Goal: Task Accomplishment & Management: Manage account settings

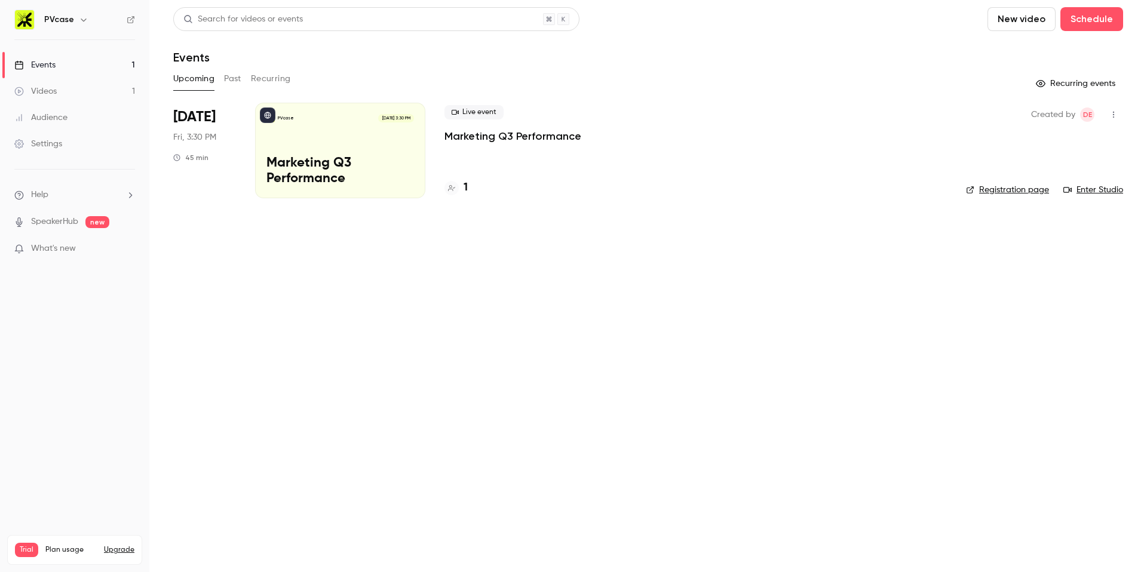
click at [212, 222] on main "Search for videos or events New video Schedule Events Upcoming Past Recurring R…" at bounding box center [648, 286] width 998 height 572
click at [1034, 12] on button "New video" at bounding box center [1021, 19] width 68 height 24
click at [862, 70] on div at bounding box center [573, 286] width 1147 height 572
click at [90, 88] on link "Videos 1" at bounding box center [74, 91] width 149 height 26
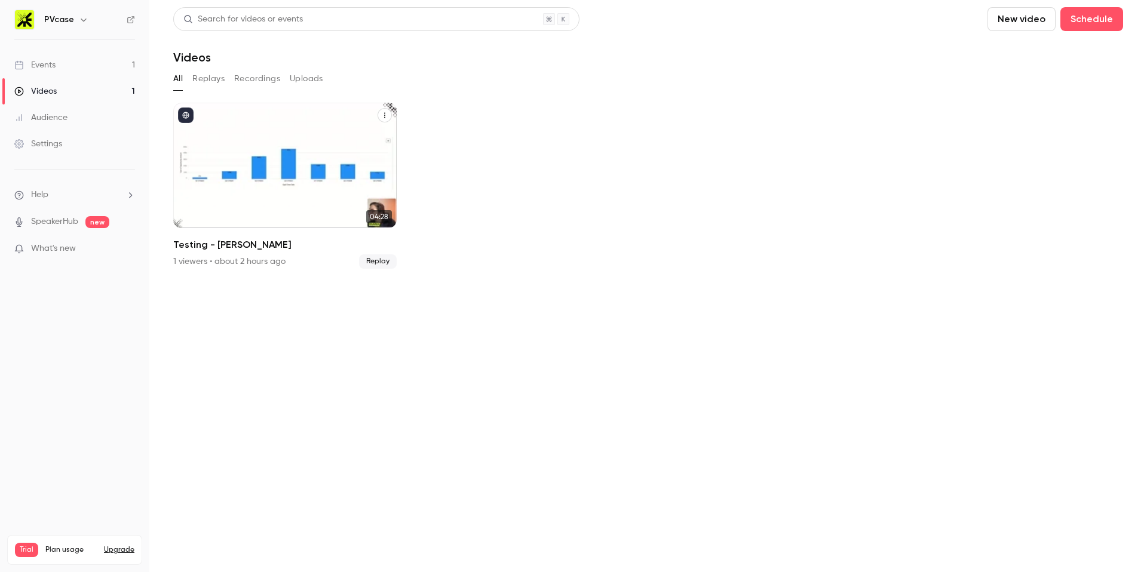
click at [385, 116] on icon "Testing - diana" at bounding box center [384, 115] width 7 height 7
click at [330, 195] on li "Delete" at bounding box center [326, 205] width 131 height 31
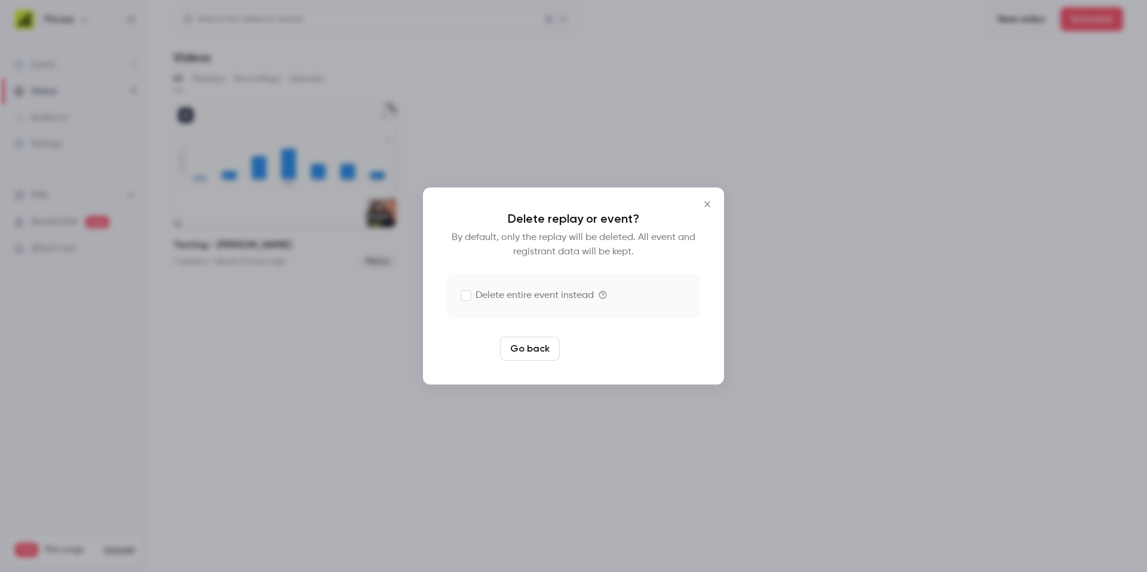
click at [605, 346] on button "Delete replay" at bounding box center [606, 349] width 83 height 24
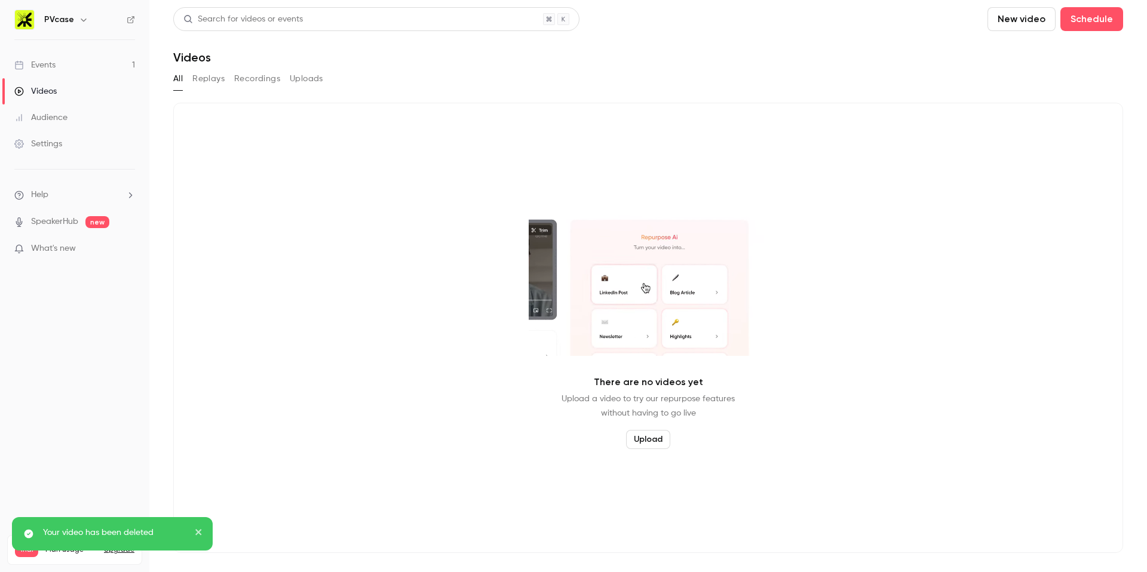
click at [54, 68] on div "Events" at bounding box center [34, 65] width 41 height 12
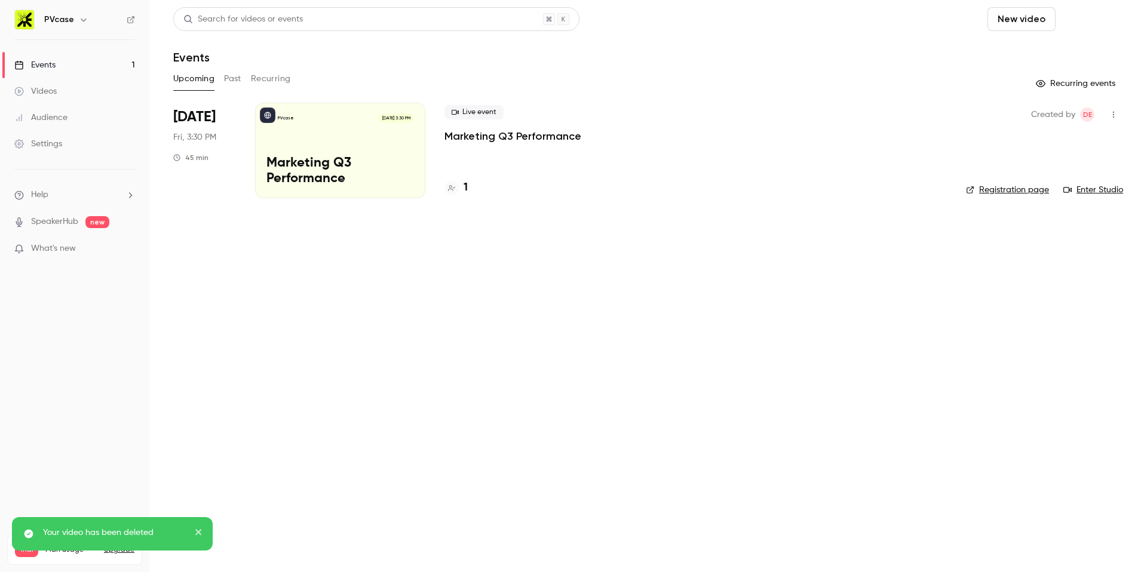
click at [1085, 27] on button "Schedule" at bounding box center [1091, 19] width 63 height 24
click at [1054, 51] on div "One time event" at bounding box center [1067, 52] width 91 height 12
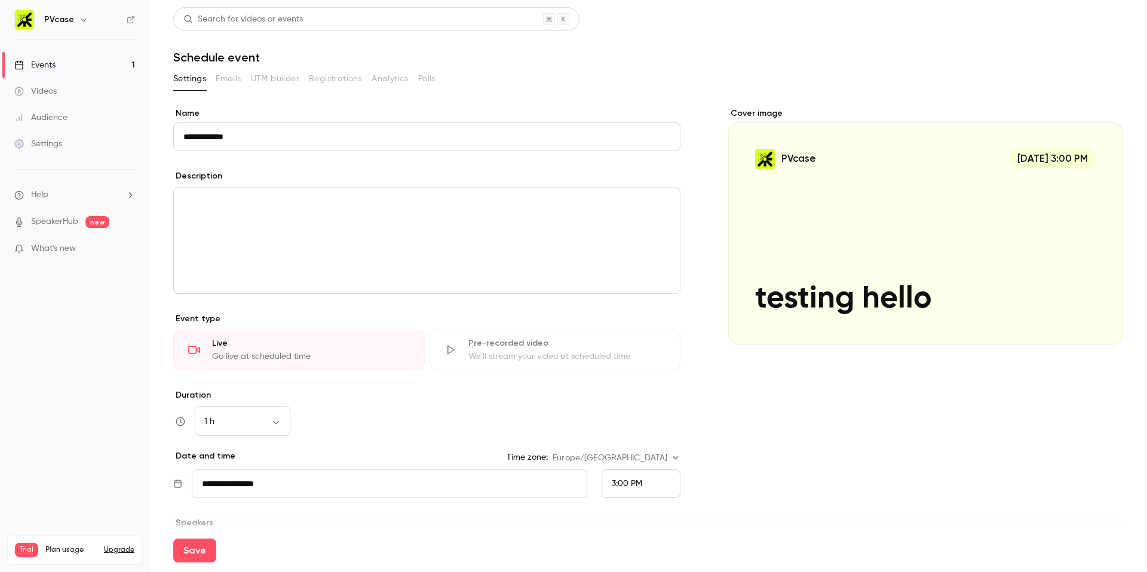
type input "**********"
click at [361, 201] on p "editor" at bounding box center [426, 202] width 487 height 14
click at [249, 208] on p "**********" at bounding box center [426, 202] width 487 height 14
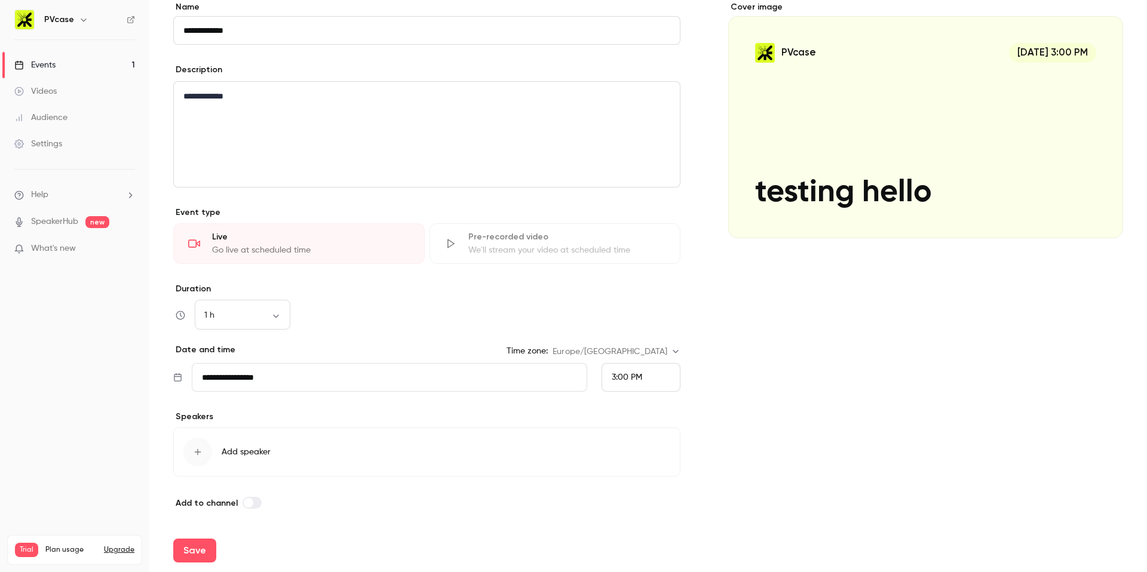
click at [333, 316] on div "1 h ** ​" at bounding box center [426, 315] width 507 height 29
click at [235, 313] on body "**********" at bounding box center [573, 286] width 1147 height 572
click at [224, 351] on li "15 min" at bounding box center [243, 354] width 96 height 31
type input "**"
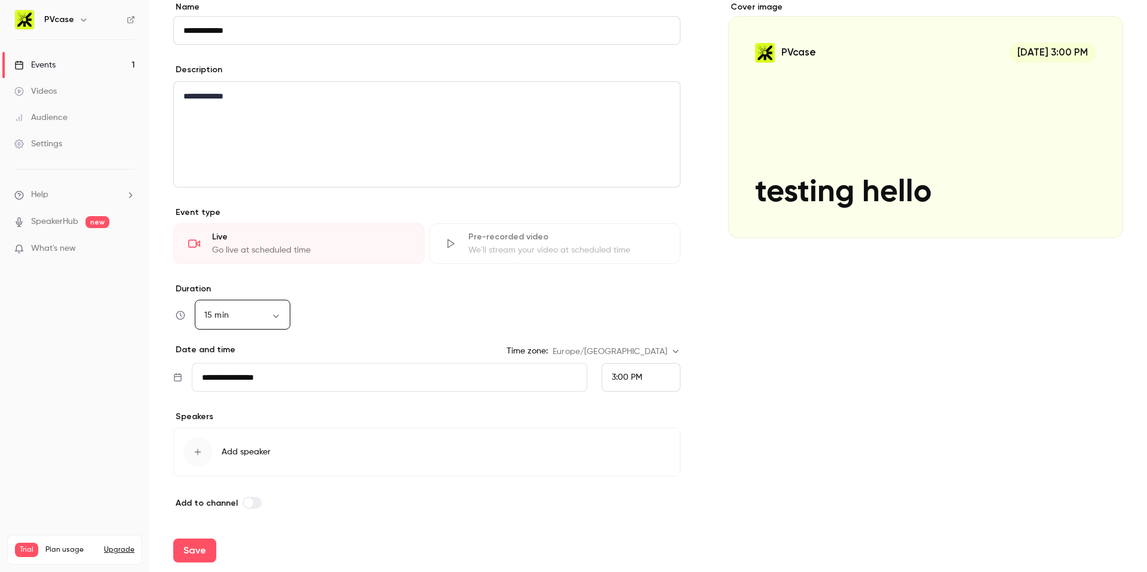
click at [389, 311] on div "15 min ** ​" at bounding box center [426, 315] width 507 height 29
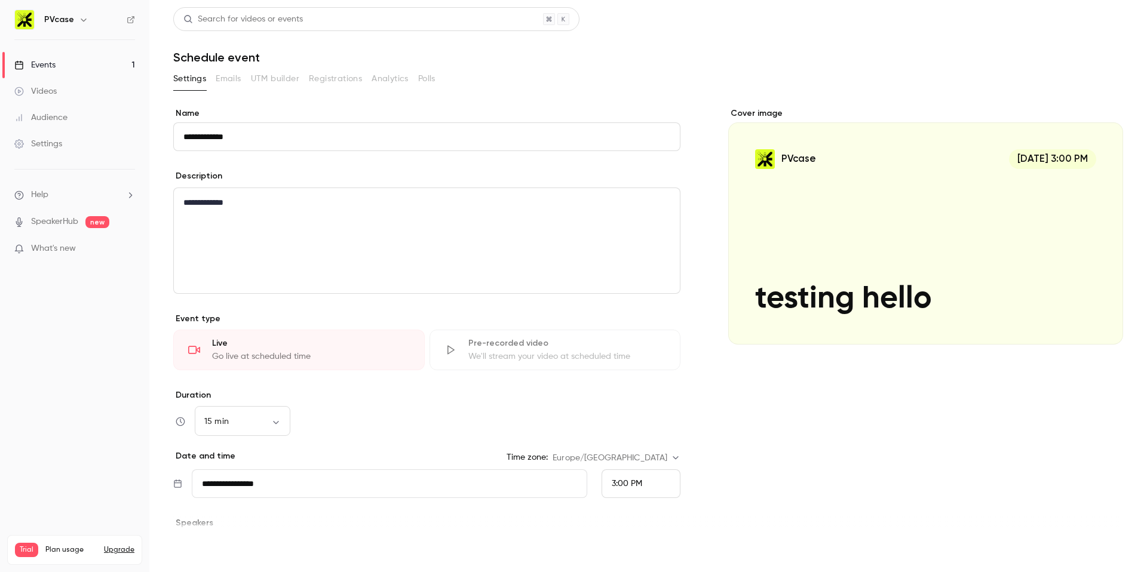
click at [187, 551] on button "Save" at bounding box center [194, 551] width 43 height 24
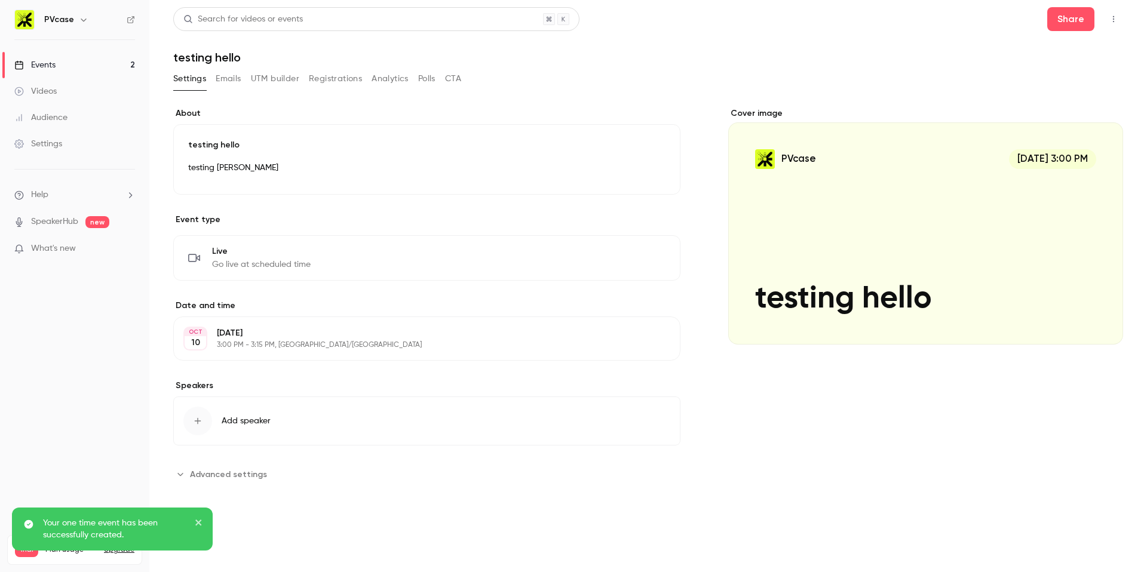
click at [231, 80] on button "Emails" at bounding box center [228, 78] width 25 height 19
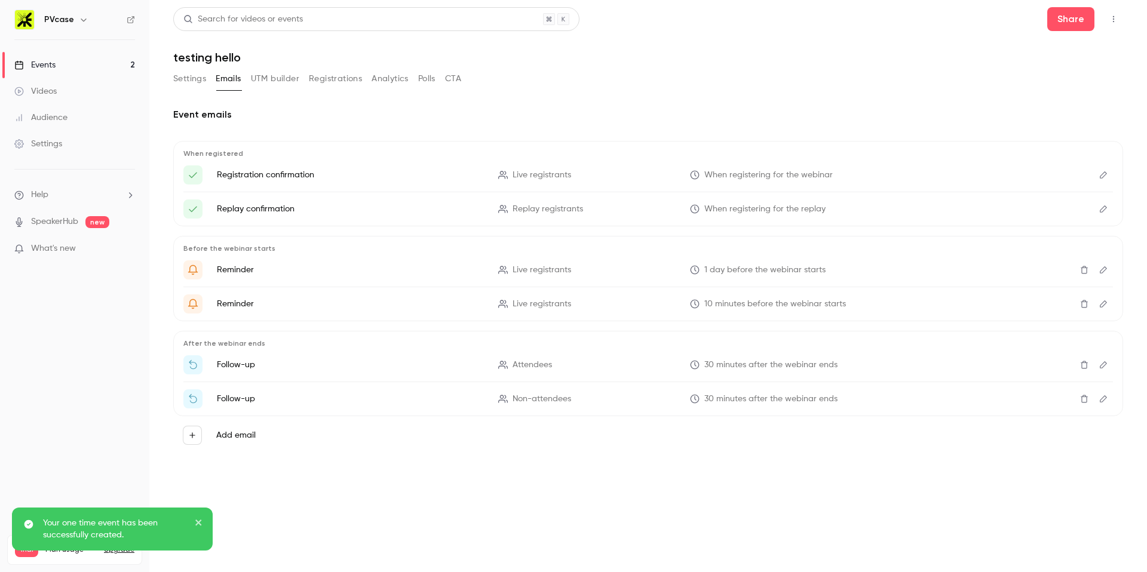
click at [1086, 270] on icon "Delete" at bounding box center [1084, 270] width 7 height 8
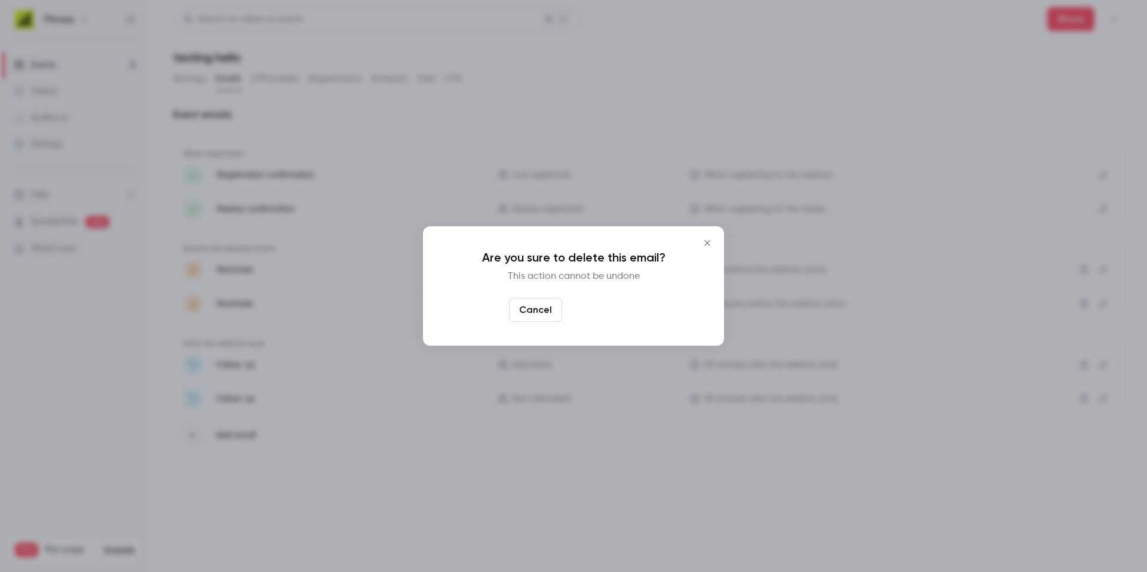
click at [608, 310] on button "Yes, delete" at bounding box center [603, 310] width 72 height 24
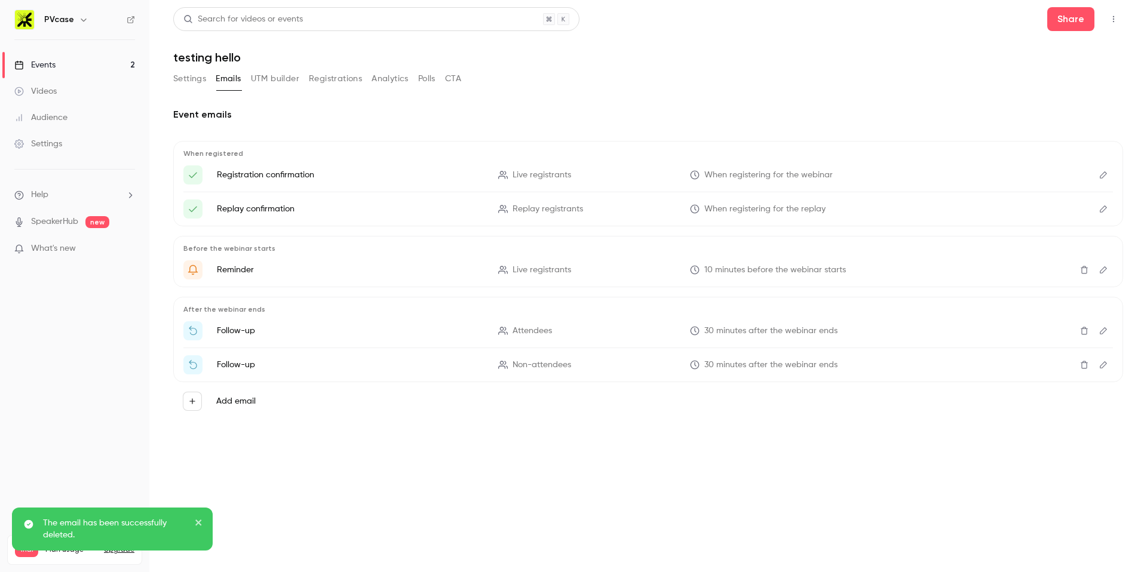
click at [1079, 269] on icon "Delete" at bounding box center [1084, 270] width 10 height 8
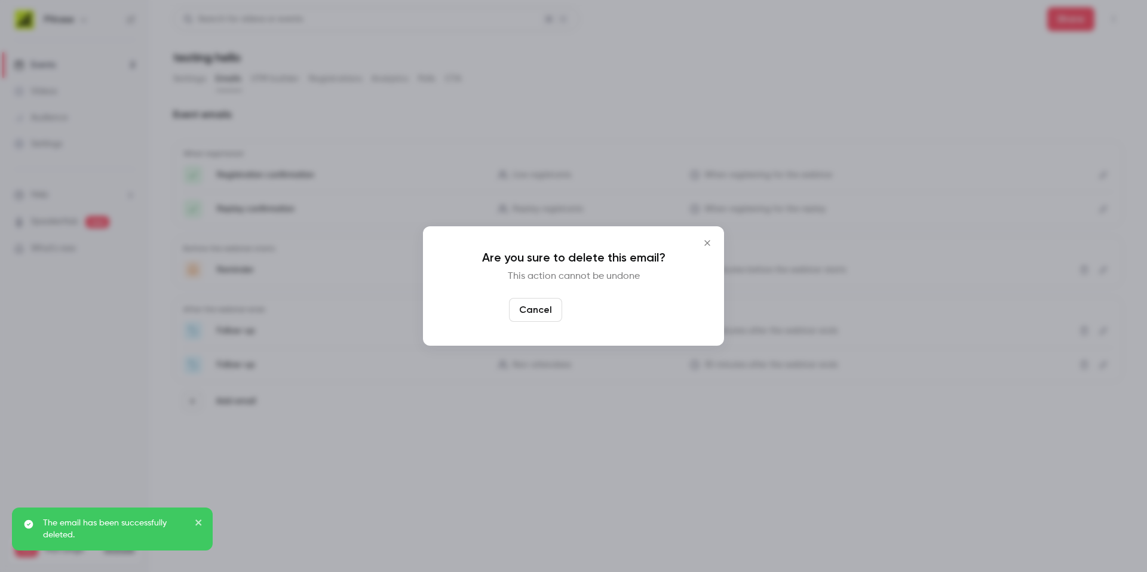
click at [594, 313] on button "Yes, delete" at bounding box center [603, 310] width 72 height 24
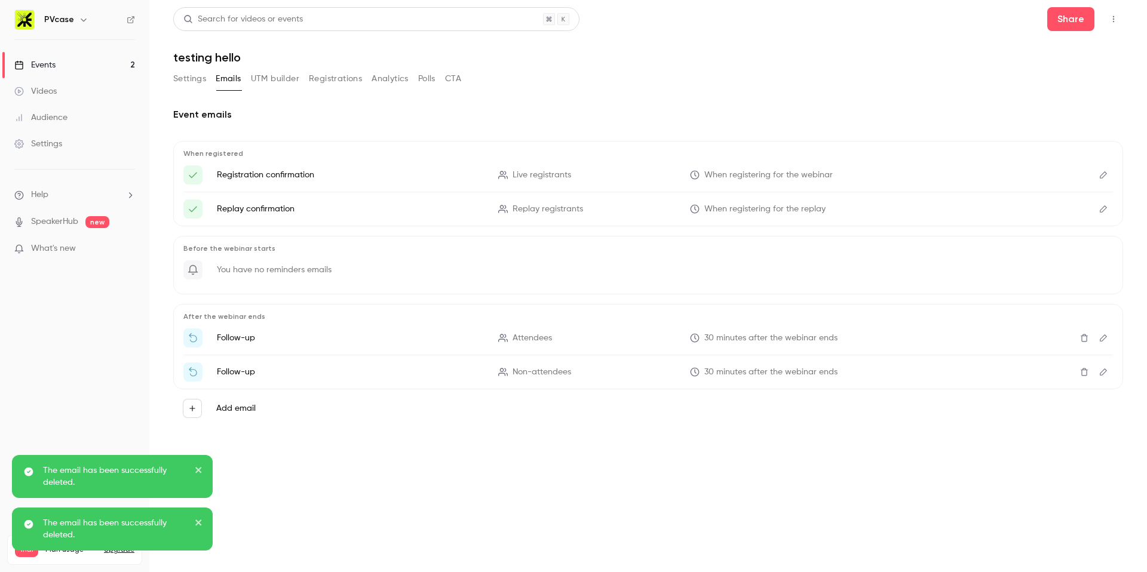
click at [341, 68] on div "Search for videos or events Share testing hello Settings Emails UTM builder Reg…" at bounding box center [648, 229] width 950 height 444
click at [341, 79] on button "Registrations" at bounding box center [335, 78] width 53 height 19
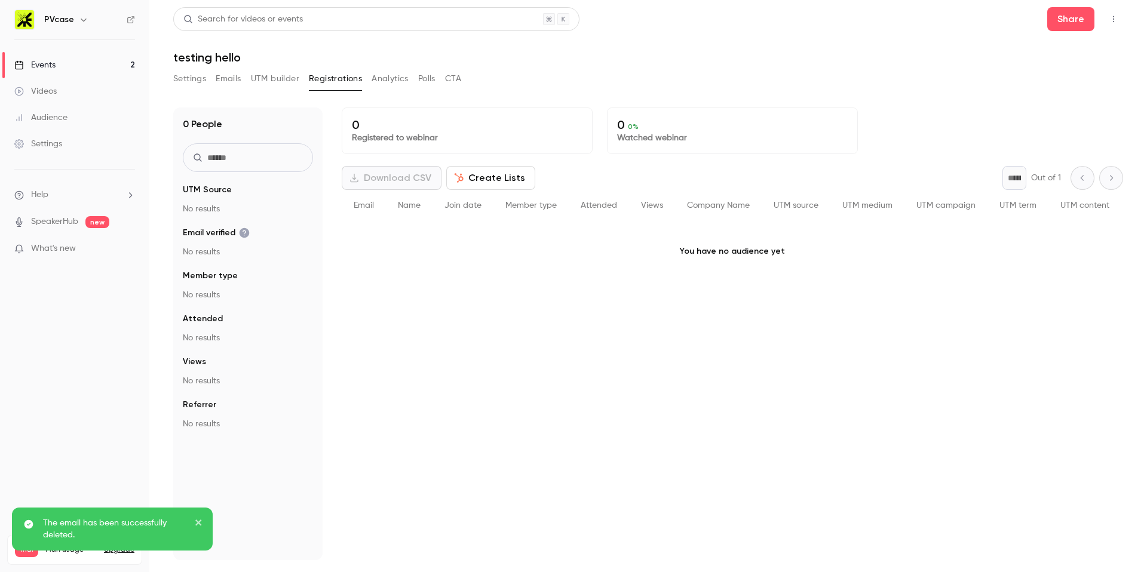
click at [185, 85] on button "Settings" at bounding box center [189, 78] width 33 height 19
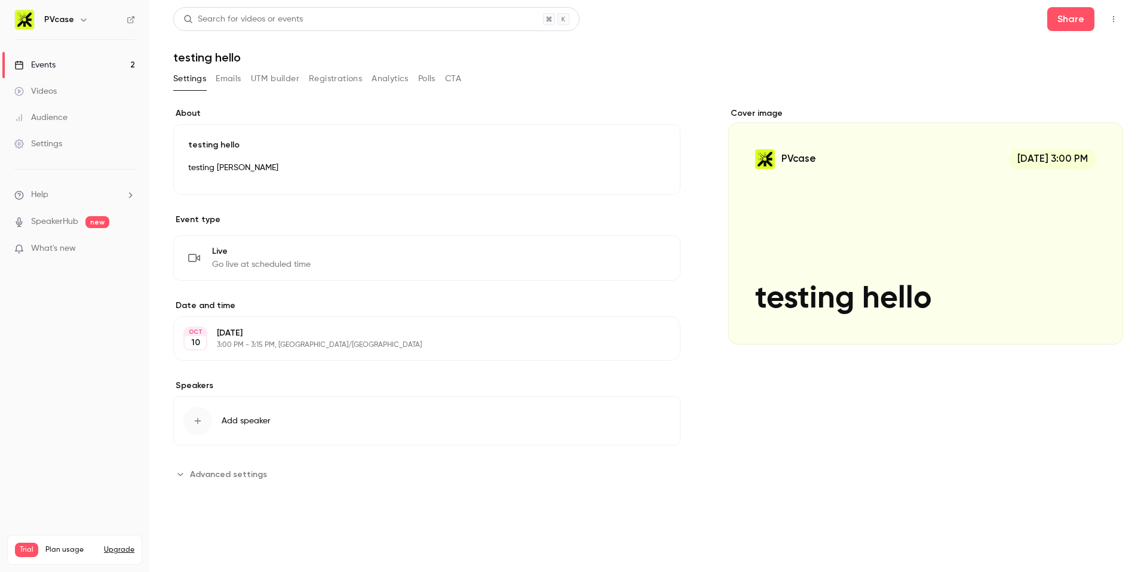
click at [348, 78] on button "Registrations" at bounding box center [335, 78] width 53 height 19
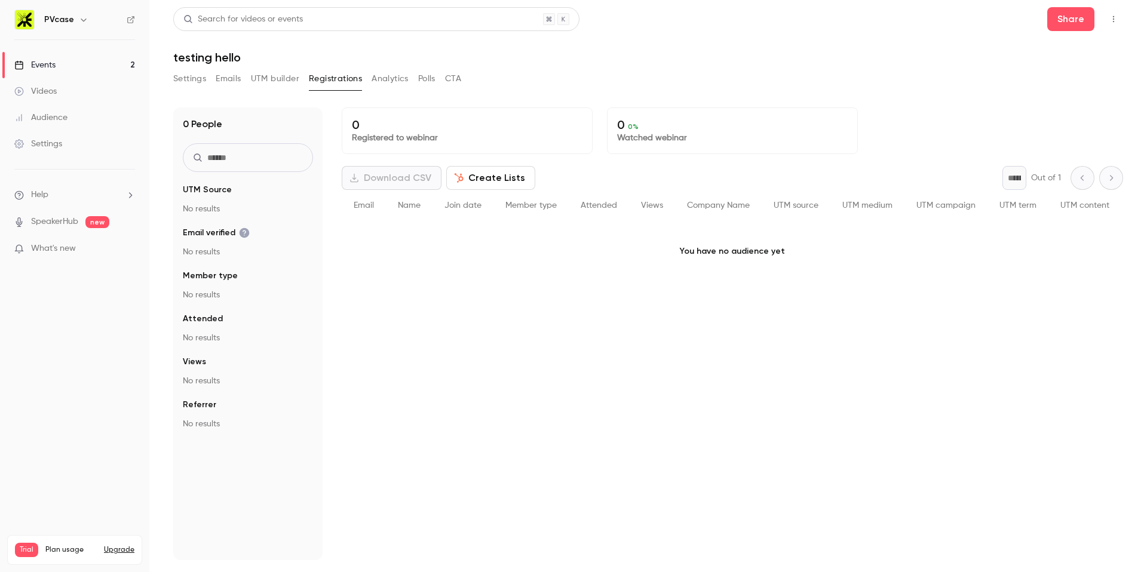
click at [198, 83] on button "Settings" at bounding box center [189, 78] width 33 height 19
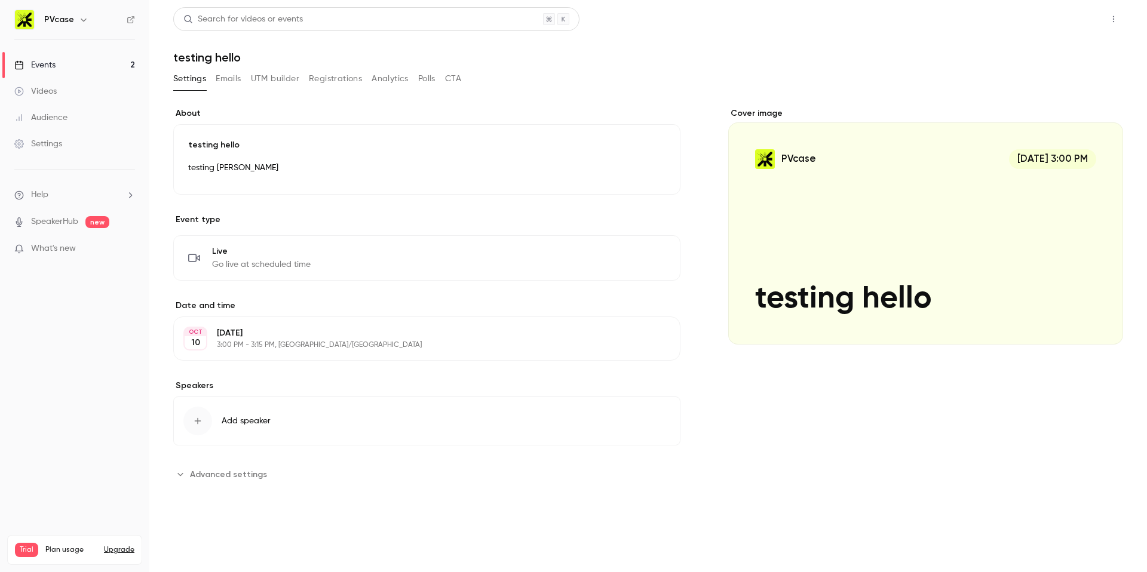
click at [1076, 13] on button "Share" at bounding box center [1070, 19] width 47 height 24
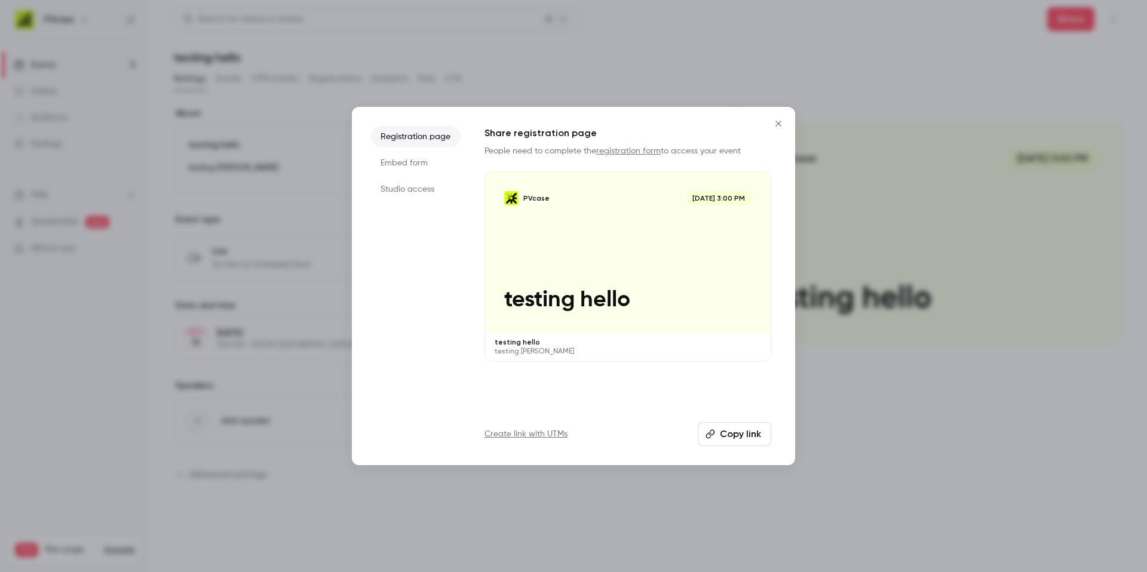
click at [415, 161] on li "Embed form" at bounding box center [416, 163] width 90 height 22
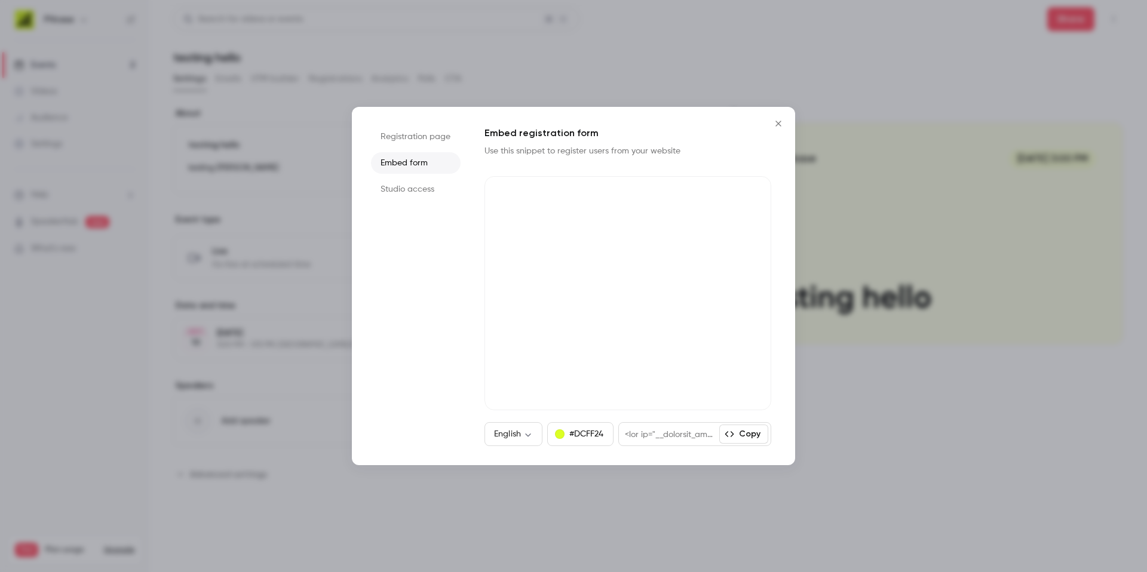
click at [415, 189] on li "Studio access" at bounding box center [416, 190] width 90 height 22
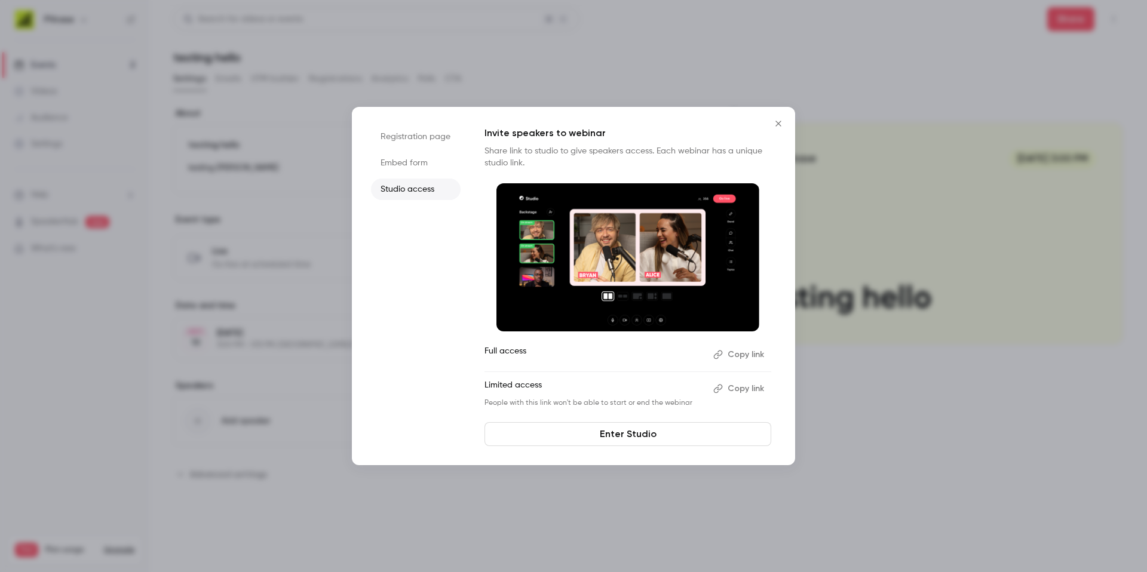
click at [428, 141] on li "Registration page" at bounding box center [416, 137] width 90 height 22
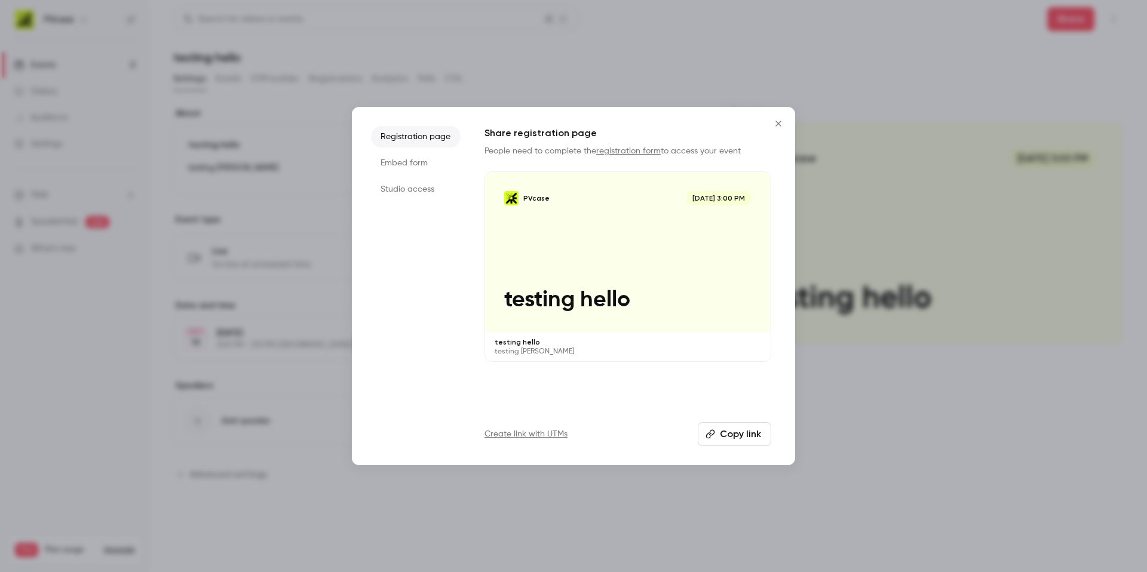
click at [622, 152] on link "registration form" at bounding box center [628, 151] width 65 height 8
click at [740, 438] on button "Copy link" at bounding box center [734, 434] width 73 height 24
click at [776, 122] on icon "Close" at bounding box center [778, 124] width 14 height 10
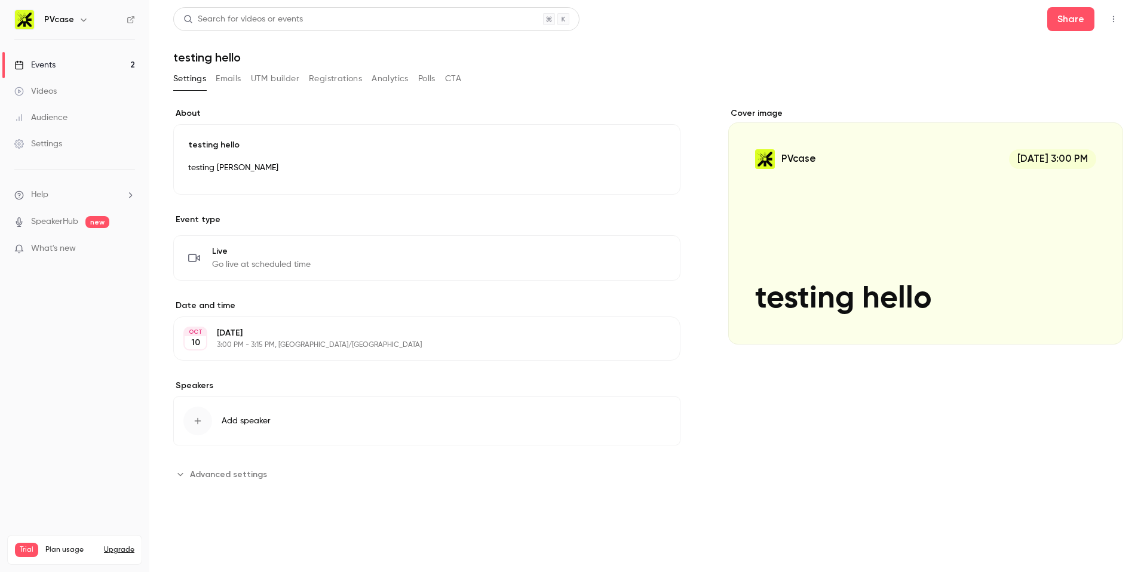
click at [874, 54] on h1 "testing hello" at bounding box center [648, 57] width 950 height 14
click at [64, 69] on link "Events 2" at bounding box center [74, 65] width 149 height 26
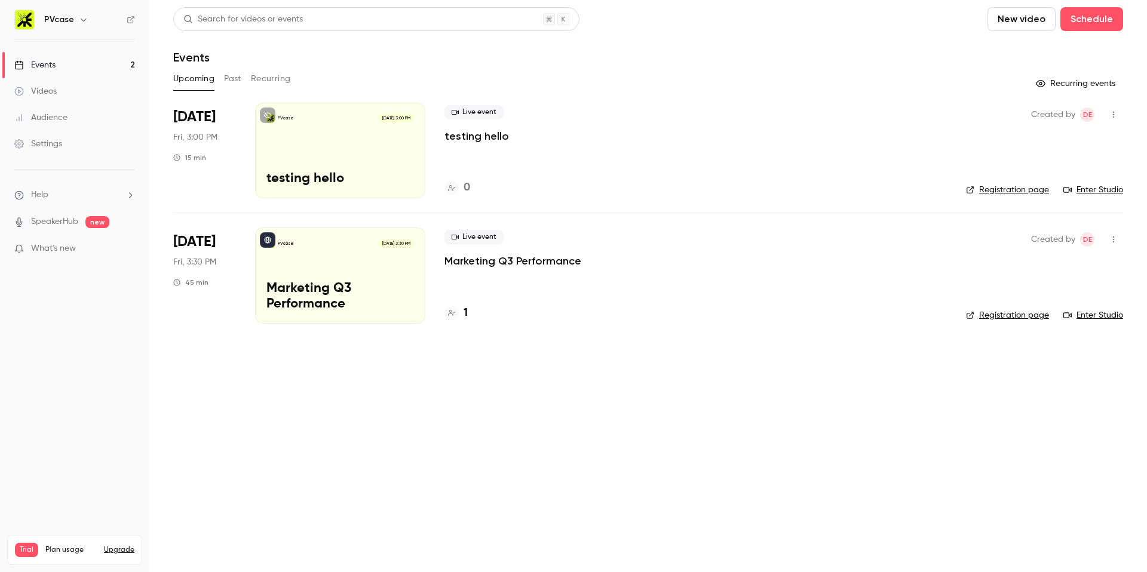
click at [284, 445] on main "Search for videos or events New video Schedule Events Upcoming Past Recurring R…" at bounding box center [648, 286] width 998 height 572
click at [352, 145] on div "PVcase Oct 10, 3:00 PM testing hello" at bounding box center [340, 151] width 170 height 96
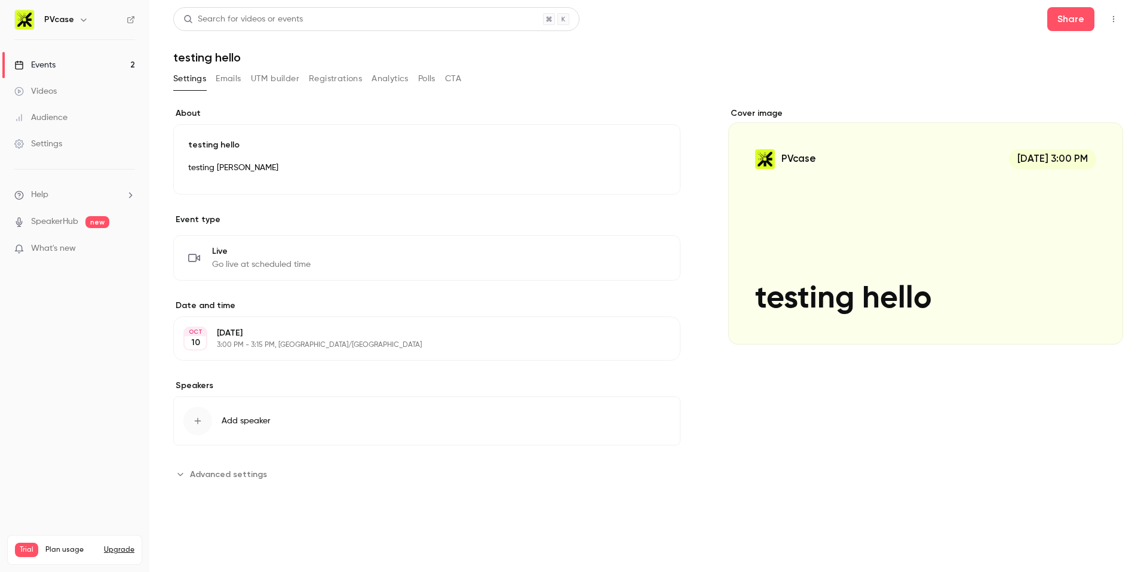
click at [1118, 23] on icon "button" at bounding box center [1114, 19] width 10 height 8
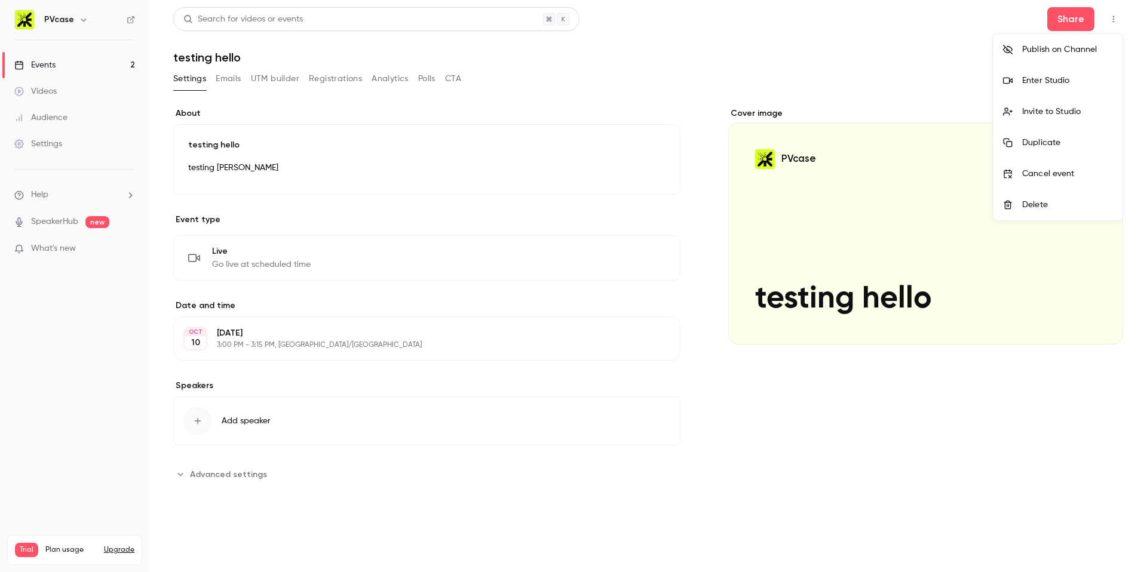
click at [1071, 82] on div "Enter Studio" at bounding box center [1067, 81] width 91 height 12
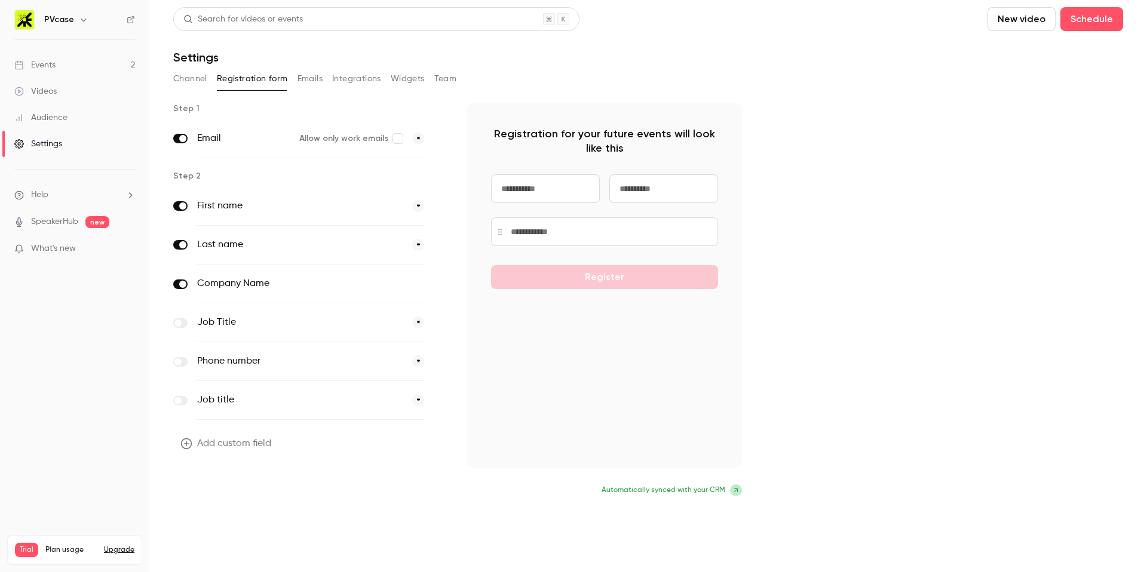
click at [226, 487] on button "Update form" at bounding box center [213, 492] width 81 height 24
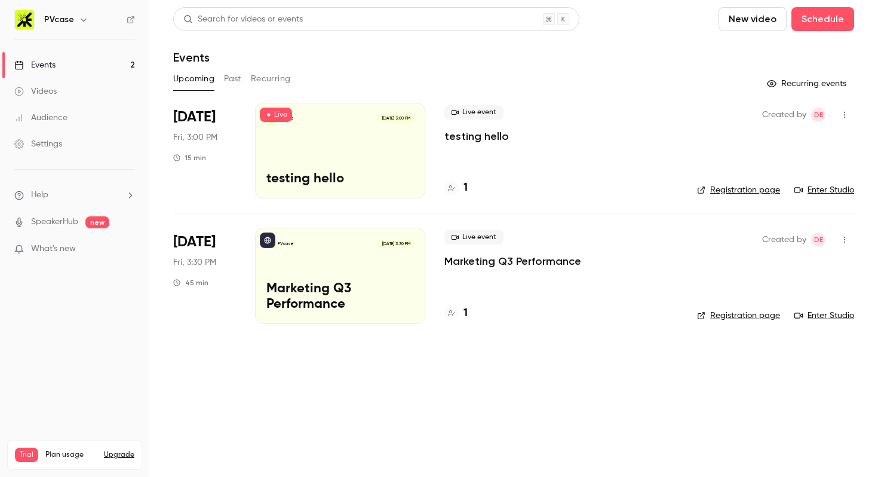
click at [721, 186] on link "Registration page" at bounding box center [738, 190] width 83 height 12
click at [366, 376] on main "Search for videos or events New video Schedule Events Upcoming Past Recurring R…" at bounding box center [513, 238] width 729 height 477
click at [603, 149] on div "Live event testing hello 1" at bounding box center [561, 151] width 234 height 96
click at [845, 115] on icon "button" at bounding box center [845, 115] width 10 height 8
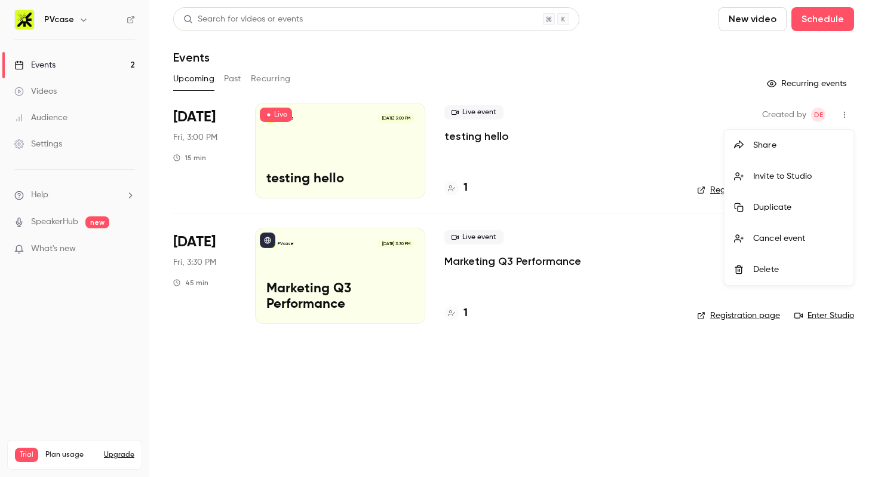
click at [757, 266] on div "Delete" at bounding box center [798, 269] width 91 height 12
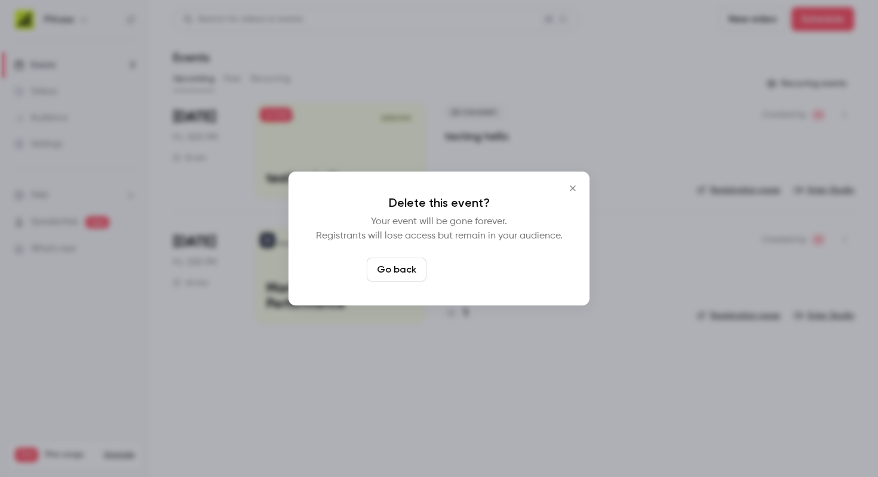
click at [482, 274] on button "Delete event" at bounding box center [471, 269] width 80 height 24
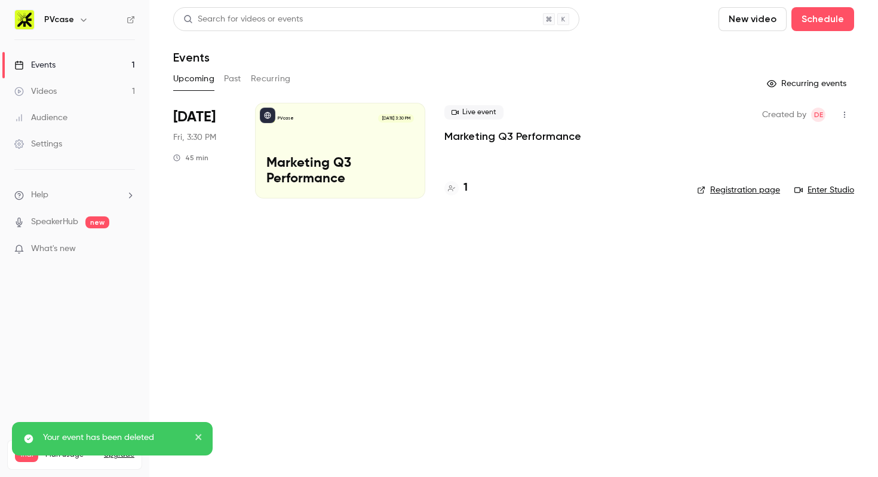
click at [412, 322] on main "Search for videos or events New video Schedule Events Upcoming Past Recurring R…" at bounding box center [513, 238] width 729 height 477
click at [412, 280] on main "Search for videos or events New video Schedule Events Upcoming Past Recurring R…" at bounding box center [513, 238] width 729 height 477
click at [342, 134] on div "PVcase [DATE] 3:30 PM Marketing Q3 Performance" at bounding box center [340, 151] width 170 height 96
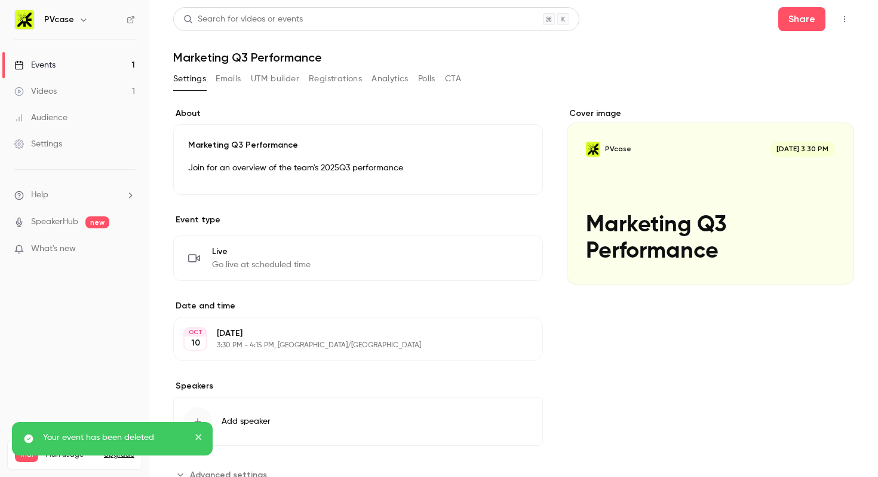
click at [343, 76] on button "Registrations" at bounding box center [335, 78] width 53 height 19
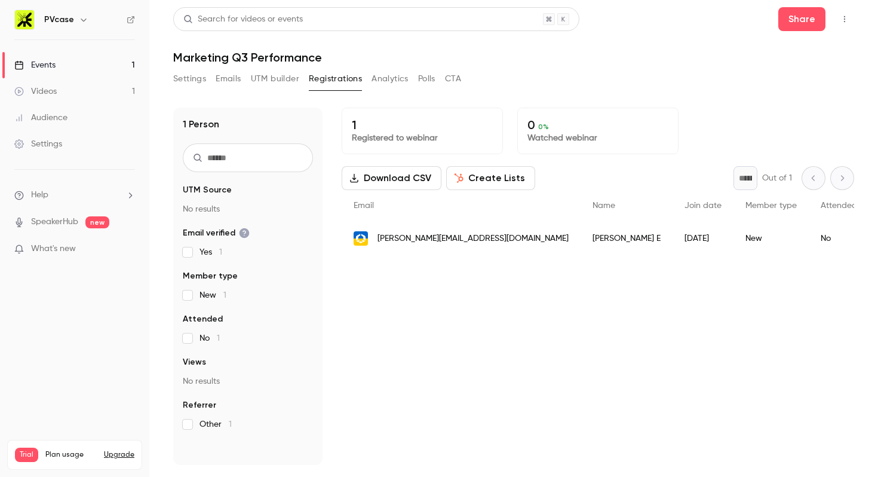
click at [198, 82] on button "Settings" at bounding box center [189, 78] width 33 height 19
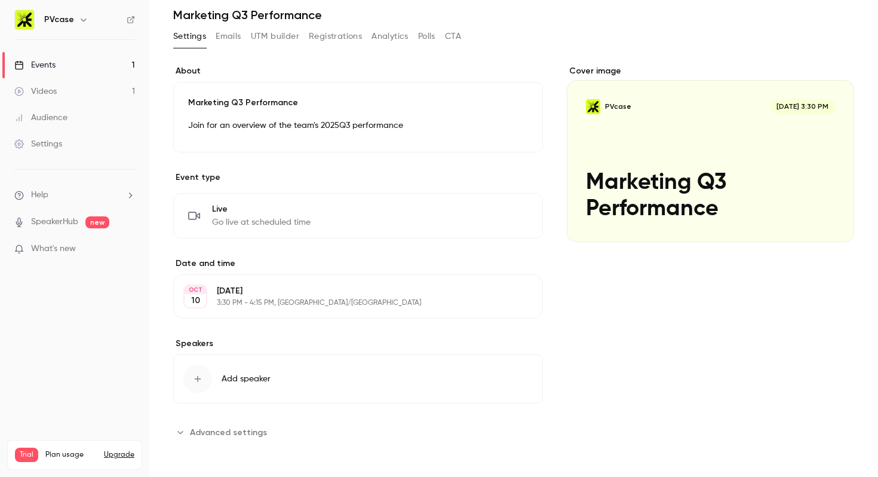
scroll to position [43, 0]
click at [225, 433] on span "Advanced settings" at bounding box center [228, 431] width 77 height 13
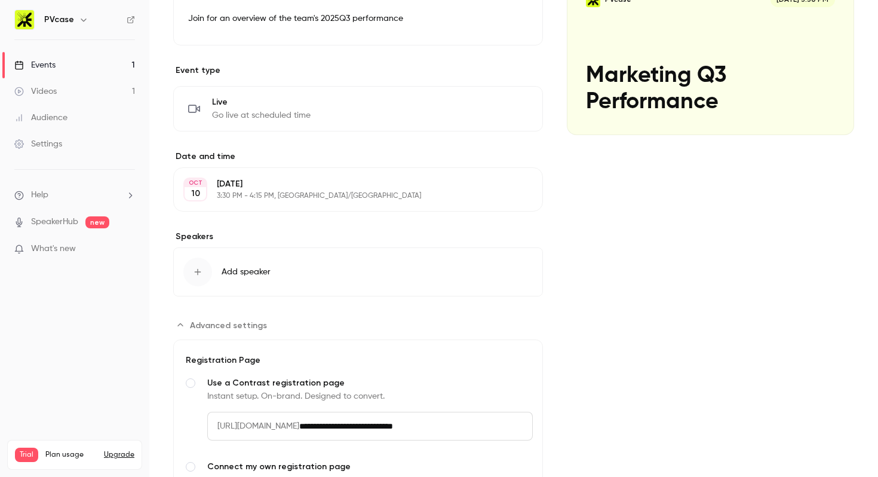
scroll to position [274, 0]
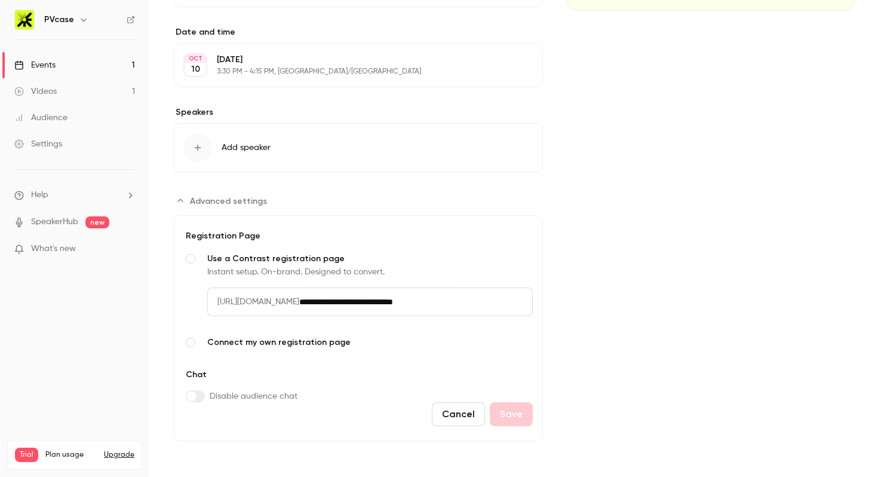
click at [280, 300] on span "[URL][DOMAIN_NAME]" at bounding box center [253, 301] width 92 height 29
click at [228, 201] on span "Advanced settings" at bounding box center [228, 201] width 77 height 13
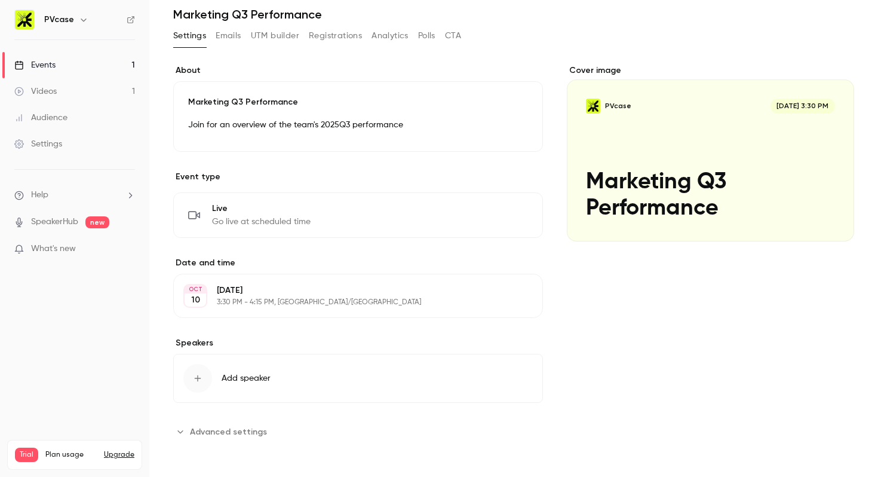
scroll to position [0, 0]
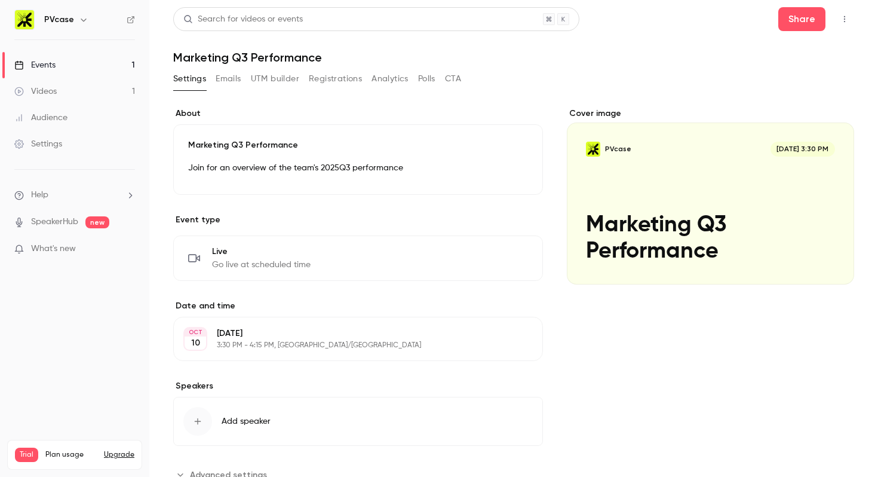
click at [333, 89] on div "Settings Emails UTM builder Registrations Analytics Polls CTA" at bounding box center [317, 81] width 288 height 24
click at [340, 80] on button "Registrations" at bounding box center [335, 78] width 53 height 19
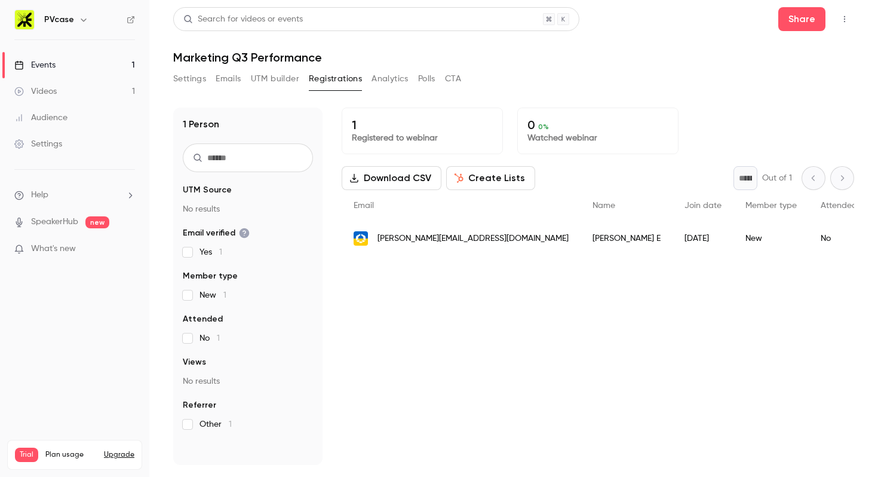
click at [194, 75] on button "Settings" at bounding box center [189, 78] width 33 height 19
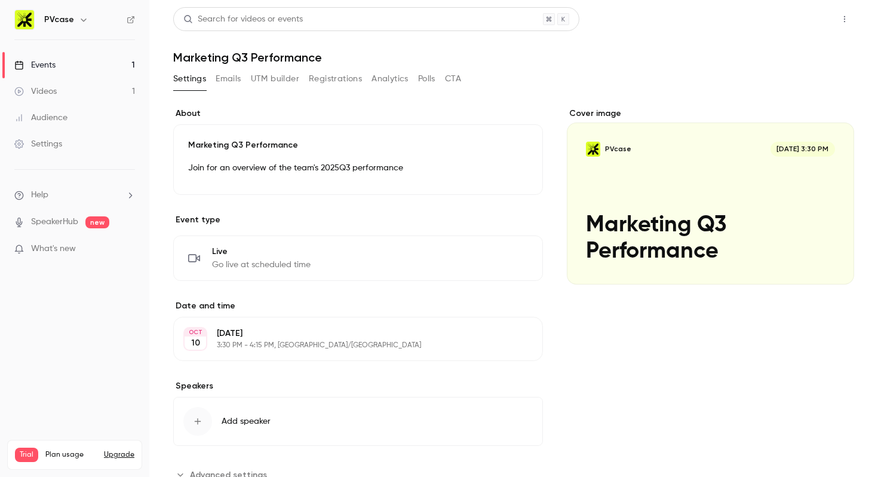
click at [806, 25] on button "Share" at bounding box center [801, 19] width 47 height 24
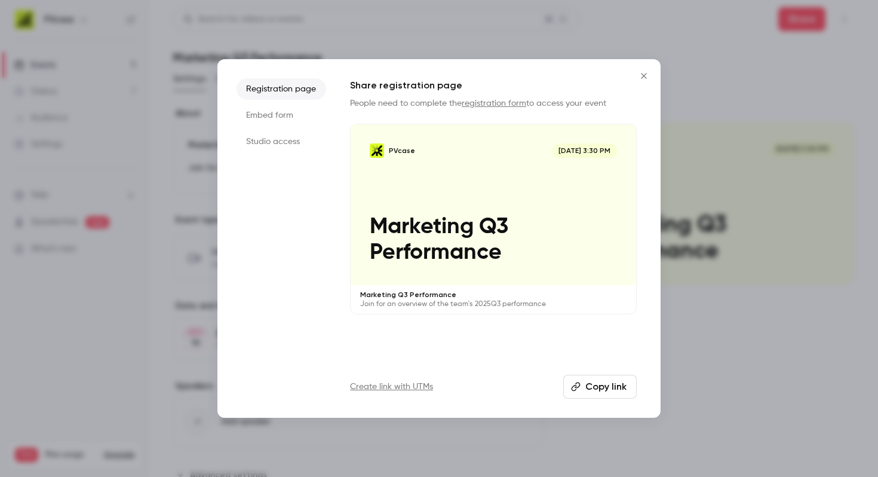
click at [606, 388] on button "Copy link" at bounding box center [599, 387] width 73 height 24
click at [489, 103] on link "registration form" at bounding box center [494, 103] width 65 height 8
click at [287, 112] on li "Embed form" at bounding box center [282, 116] width 90 height 22
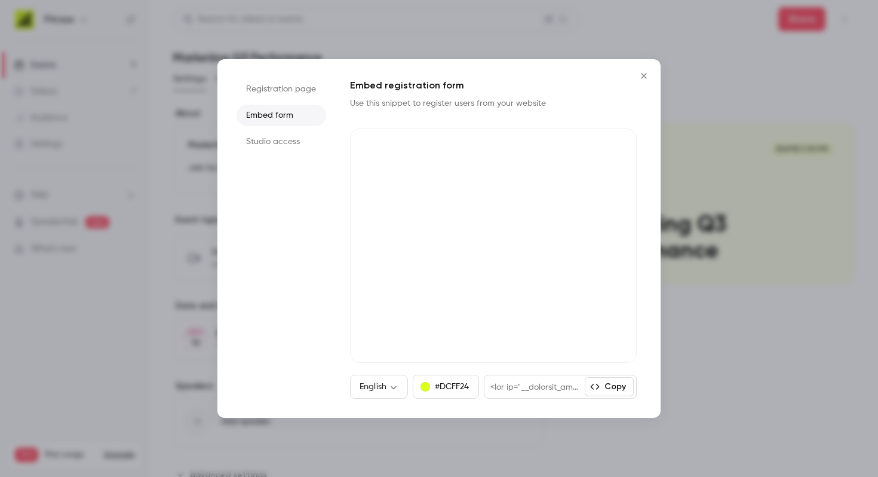
click at [287, 90] on li "Registration page" at bounding box center [282, 89] width 90 height 22
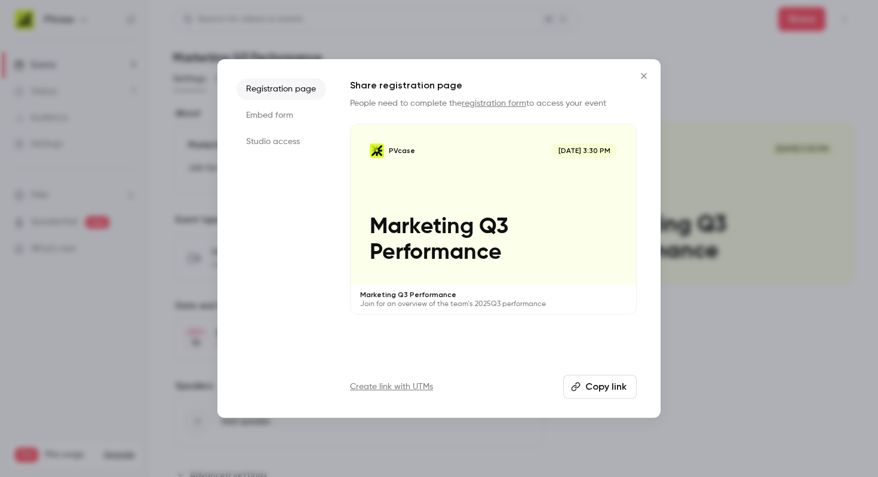
click at [603, 385] on button "Copy link" at bounding box center [599, 387] width 73 height 24
click at [280, 146] on li "Studio access" at bounding box center [282, 142] width 90 height 22
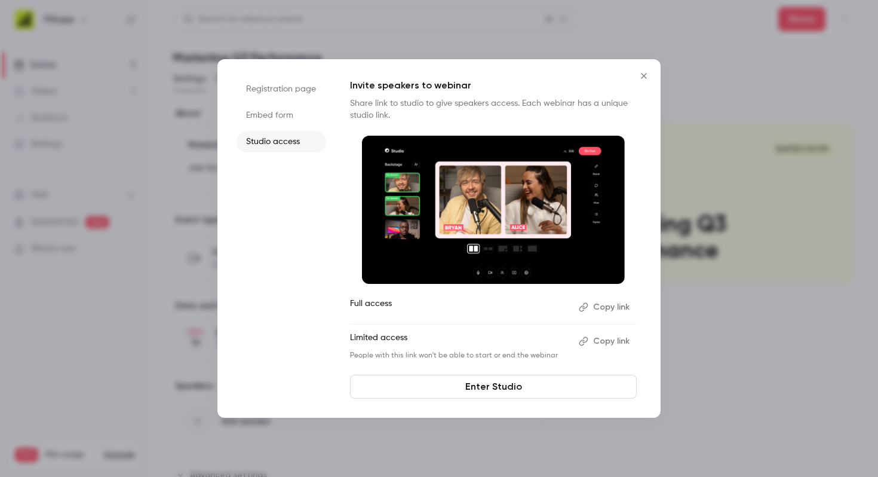
click at [289, 88] on li "Registration page" at bounding box center [282, 89] width 90 height 22
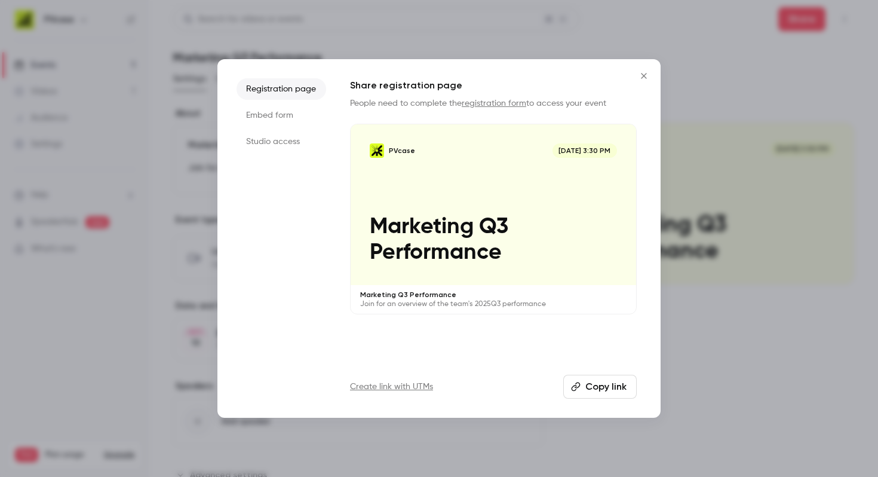
click at [643, 82] on button "Close" at bounding box center [644, 76] width 24 height 24
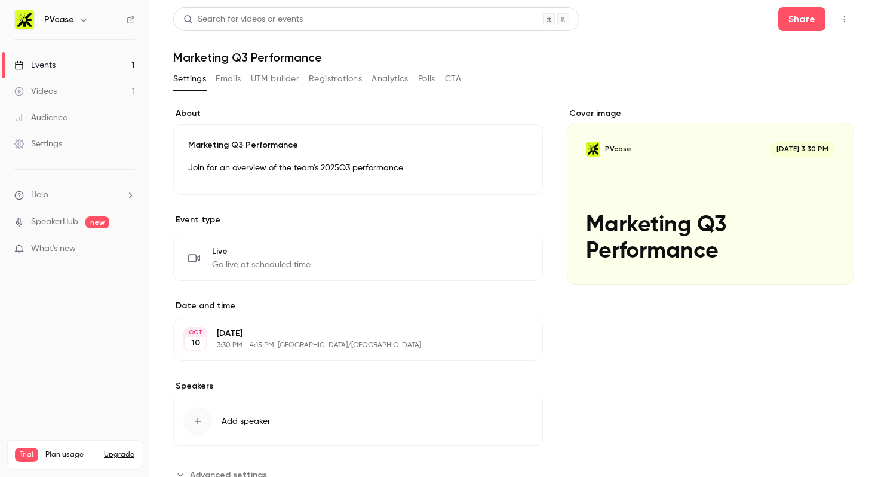
click at [852, 20] on button "button" at bounding box center [844, 19] width 19 height 19
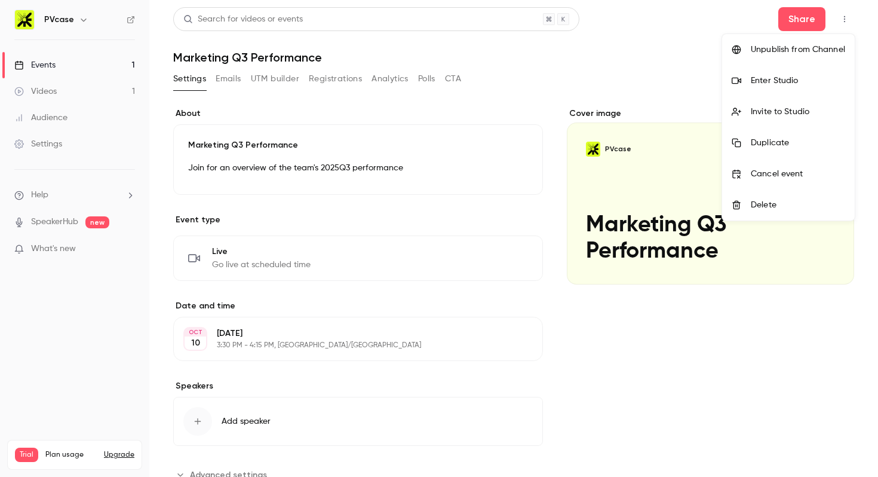
click at [770, 81] on div "Enter Studio" at bounding box center [798, 81] width 94 height 12
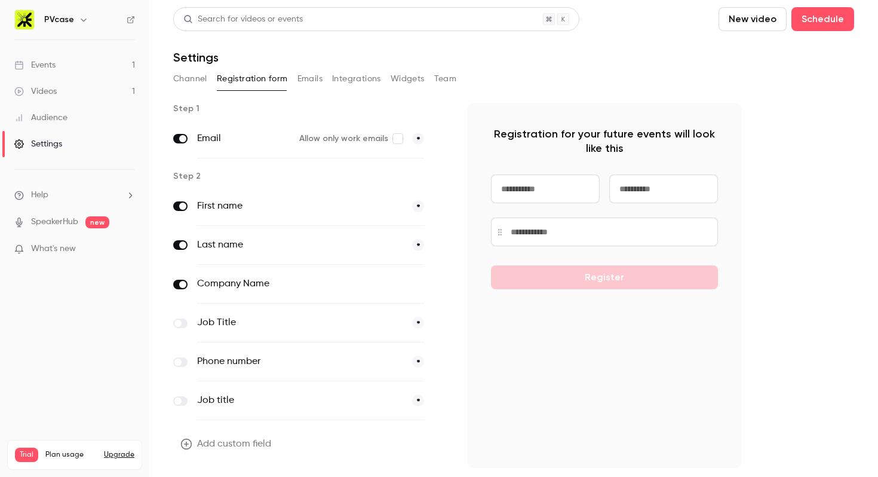
scroll to position [34, 0]
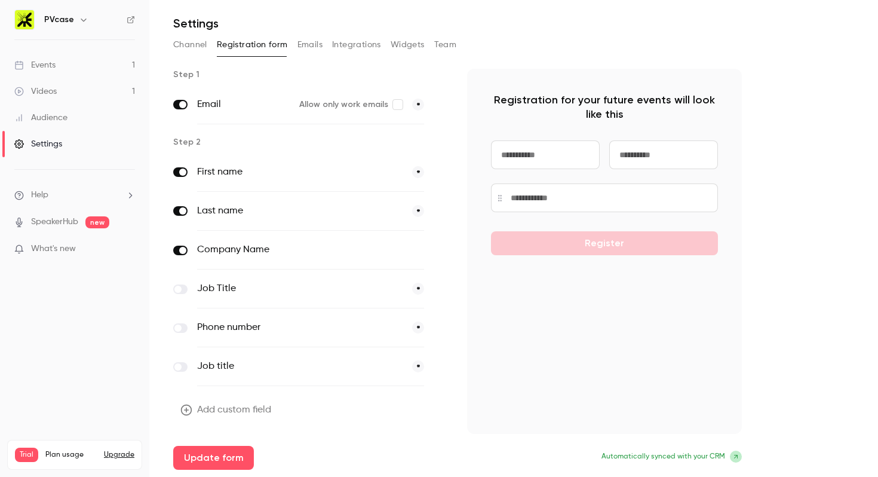
click at [183, 250] on span at bounding box center [182, 250] width 7 height 7
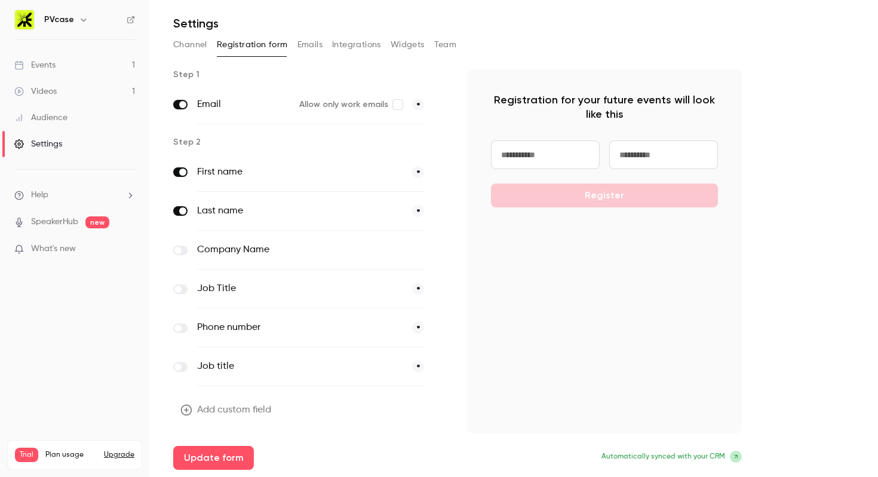
click at [207, 470] on main "Search for videos or events New video Schedule Settings Channel Registration fo…" at bounding box center [513, 238] width 729 height 477
click at [219, 461] on button "Update form" at bounding box center [213, 458] width 81 height 24
